Goal: Information Seeking & Learning: Find specific fact

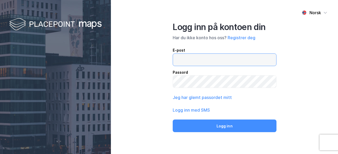
click at [229, 56] on input "email" at bounding box center [224, 60] width 103 height 12
type input "[EMAIL_ADDRESS][DOMAIN_NAME]"
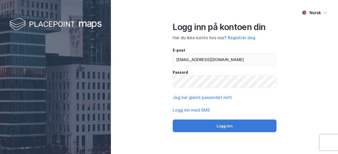
click at [233, 122] on button "Logg inn" at bounding box center [225, 126] width 104 height 13
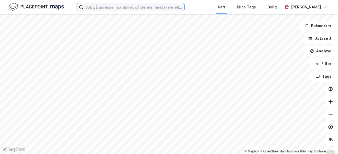
click at [145, 8] on input at bounding box center [133, 7] width 101 height 8
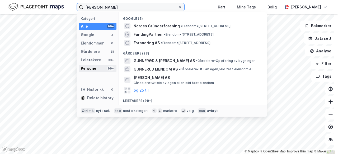
type input "[PERSON_NAME]"
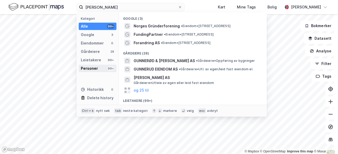
click at [102, 67] on div "Personer 99+" at bounding box center [98, 68] width 38 height 7
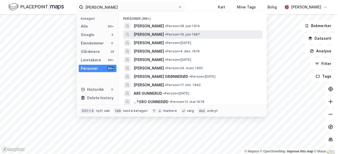
click at [192, 33] on span "• Person • 19. juni 1987" at bounding box center [182, 34] width 35 height 4
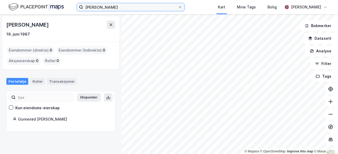
click at [121, 9] on input "[PERSON_NAME]" at bounding box center [130, 7] width 95 height 8
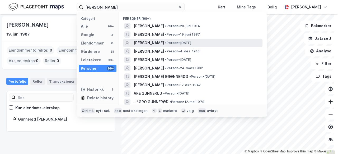
click at [167, 41] on span "•" at bounding box center [166, 43] width 2 height 4
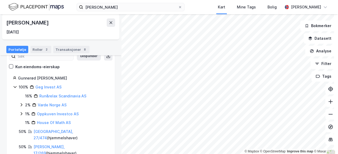
scroll to position [44, 0]
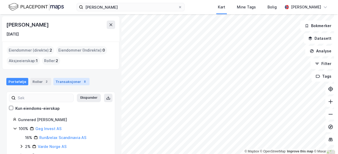
click at [78, 79] on div "Transaksjoner 8" at bounding box center [71, 81] width 36 height 7
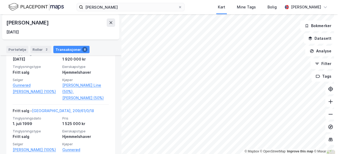
scroll to position [523, 0]
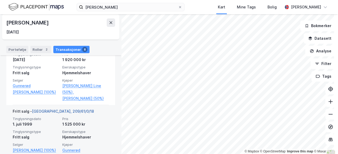
click at [58, 109] on link "[GEOGRAPHIC_DATA], 209/61/0/18" at bounding box center [63, 111] width 62 height 4
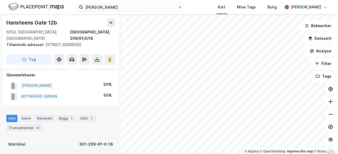
scroll to position [73, 0]
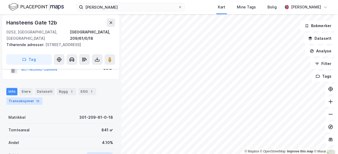
click at [35, 102] on div "12" at bounding box center [37, 101] width 5 height 5
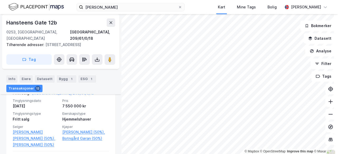
scroll to position [190, 0]
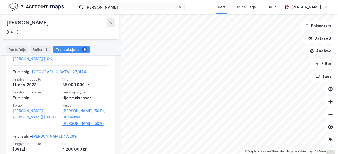
scroll to position [174, 0]
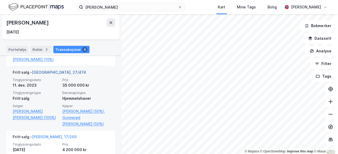
click at [51, 72] on link "[GEOGRAPHIC_DATA], 27/474" at bounding box center [59, 72] width 54 height 4
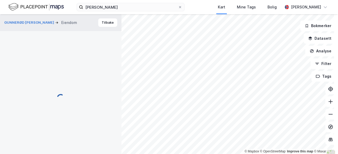
scroll to position [97, 0]
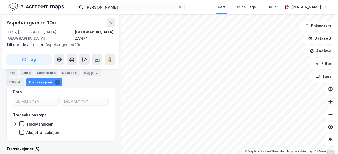
click at [328, 102] on icon at bounding box center [330, 102] width 4 height 1
click at [328, 114] on icon at bounding box center [330, 114] width 5 height 5
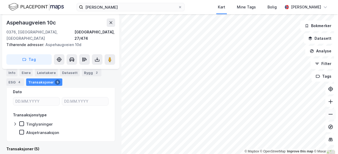
click at [328, 114] on icon at bounding box center [330, 114] width 5 height 5
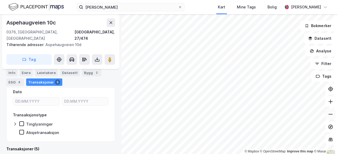
click at [328, 114] on icon at bounding box center [330, 114] width 5 height 5
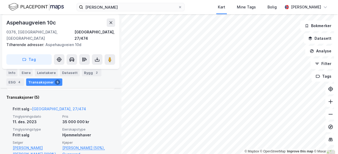
scroll to position [156, 0]
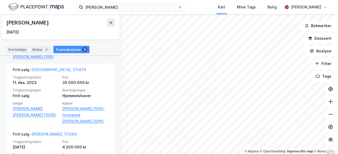
scroll to position [177, 0]
